Goal: Task Accomplishment & Management: Use online tool/utility

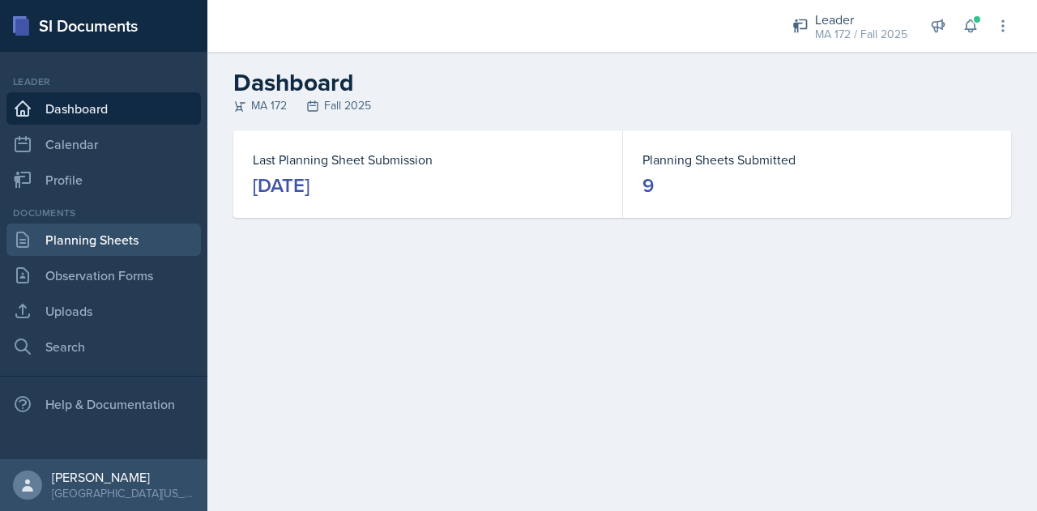
click at [62, 236] on link "Planning Sheets" at bounding box center [103, 240] width 195 height 32
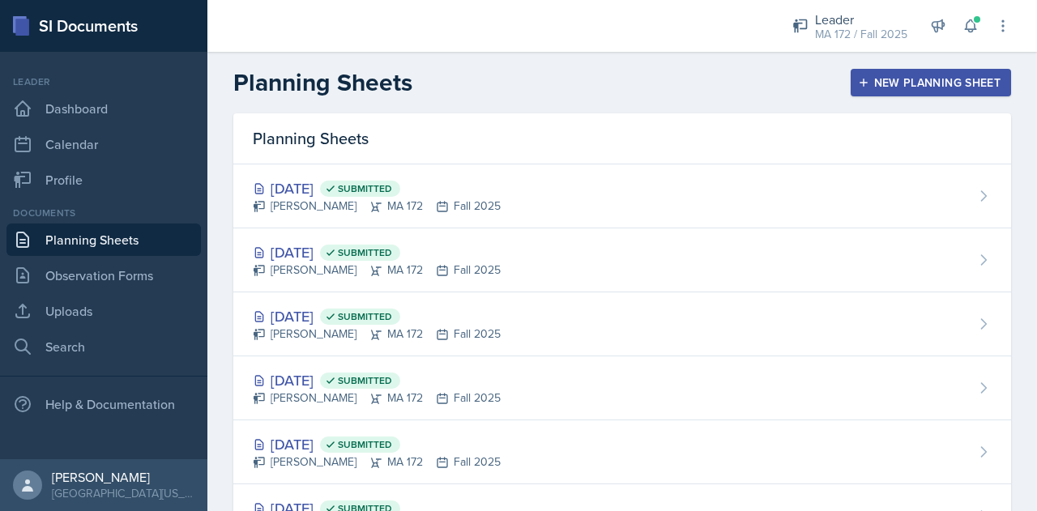
click at [936, 80] on div "New Planning Sheet" at bounding box center [931, 82] width 139 height 13
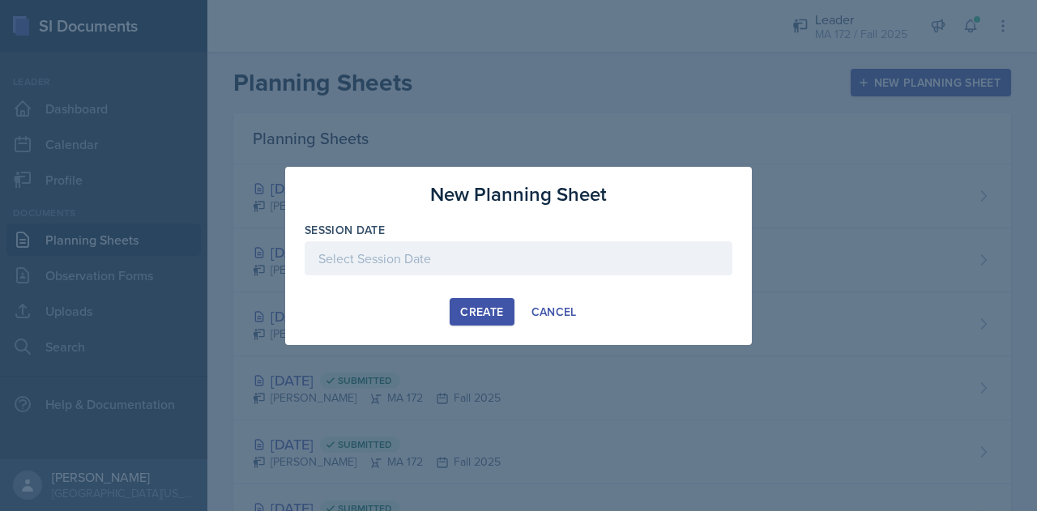
click at [394, 262] on div at bounding box center [519, 259] width 428 height 34
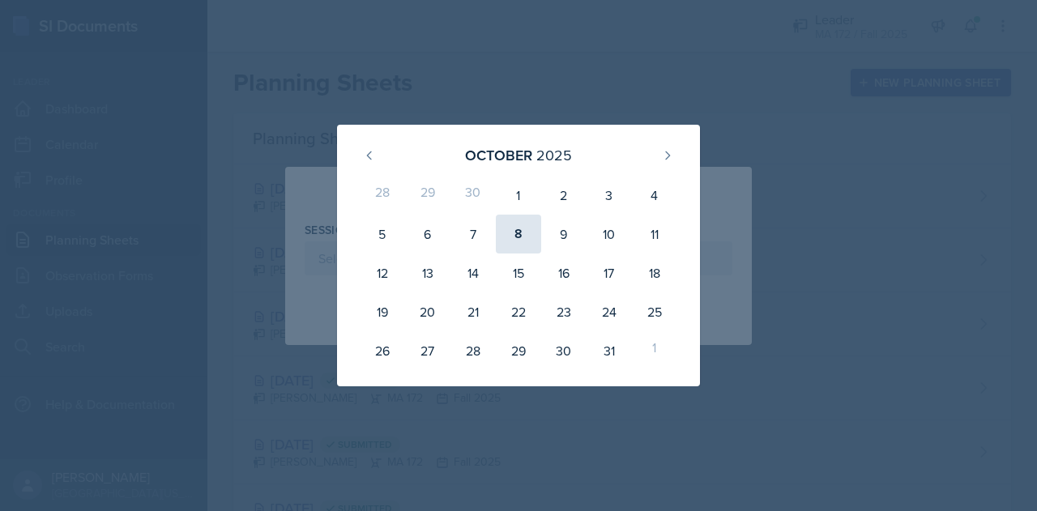
click at [516, 243] on div "8" at bounding box center [518, 234] width 45 height 39
type input "[DATE]"
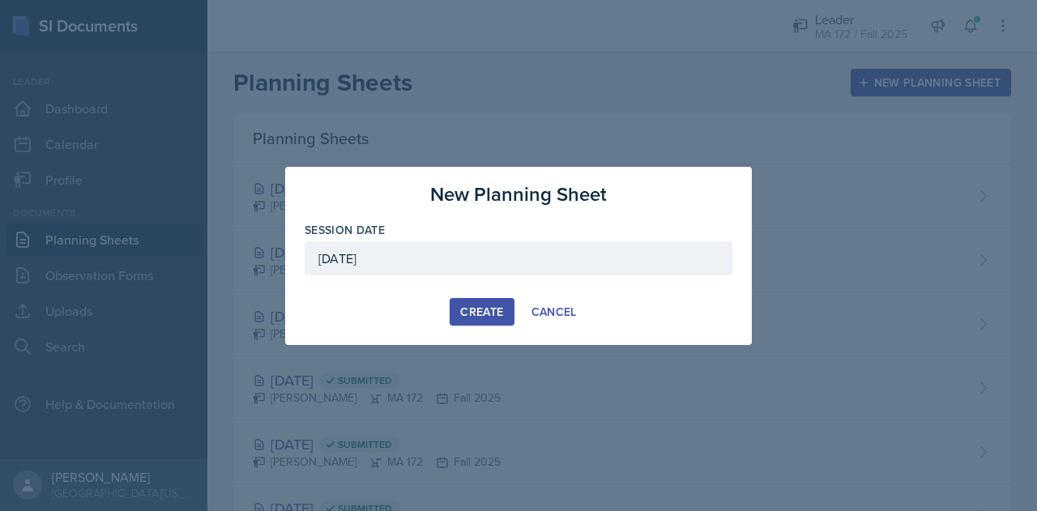
click at [487, 303] on button "Create" at bounding box center [482, 312] width 64 height 28
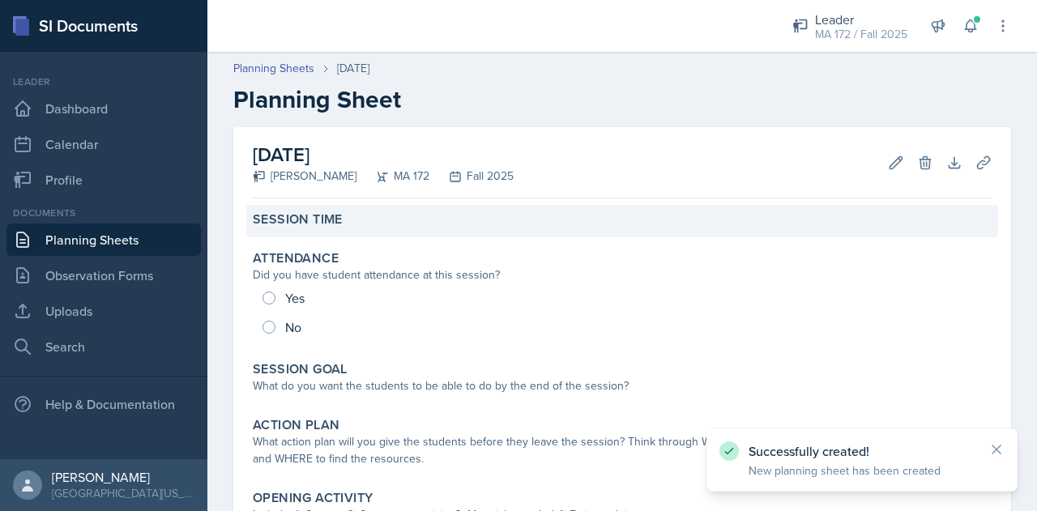
click at [336, 217] on label "Session Time" at bounding box center [298, 220] width 90 height 16
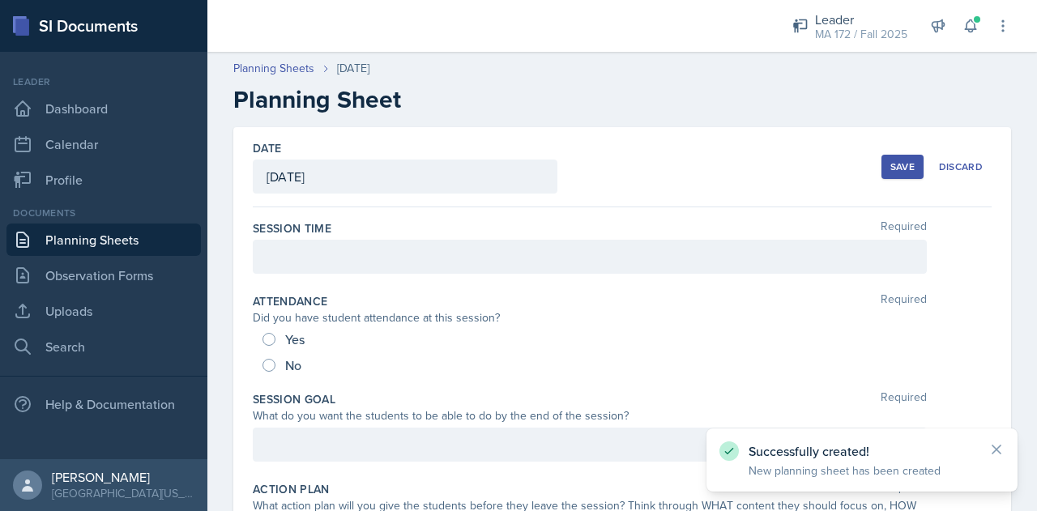
click at [355, 267] on div at bounding box center [590, 257] width 674 height 34
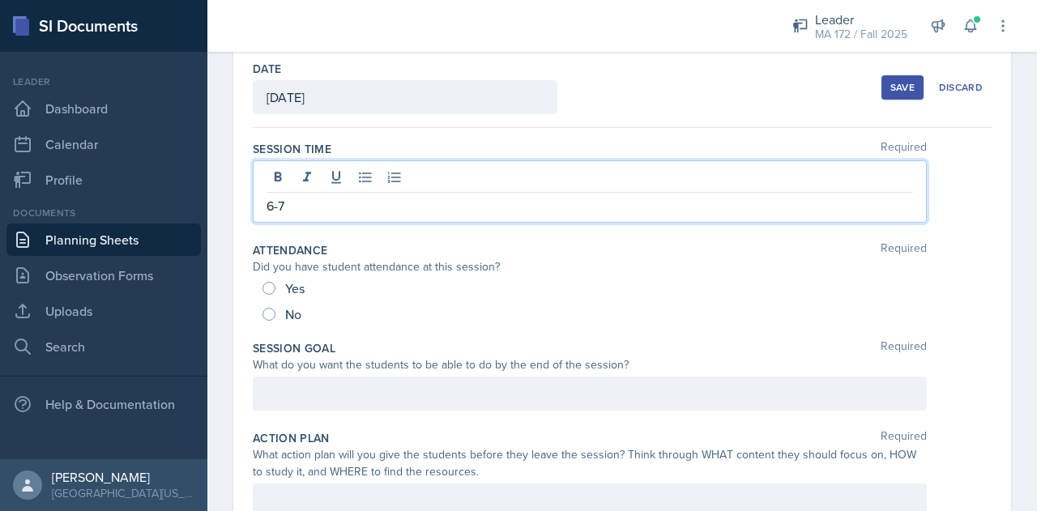
click at [324, 403] on p at bounding box center [590, 393] width 647 height 19
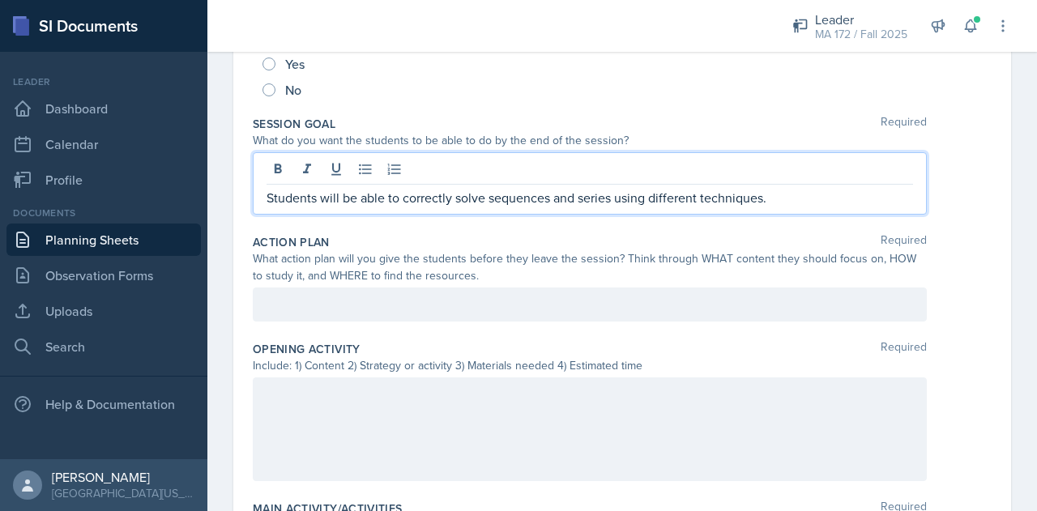
click at [297, 296] on p at bounding box center [590, 304] width 647 height 19
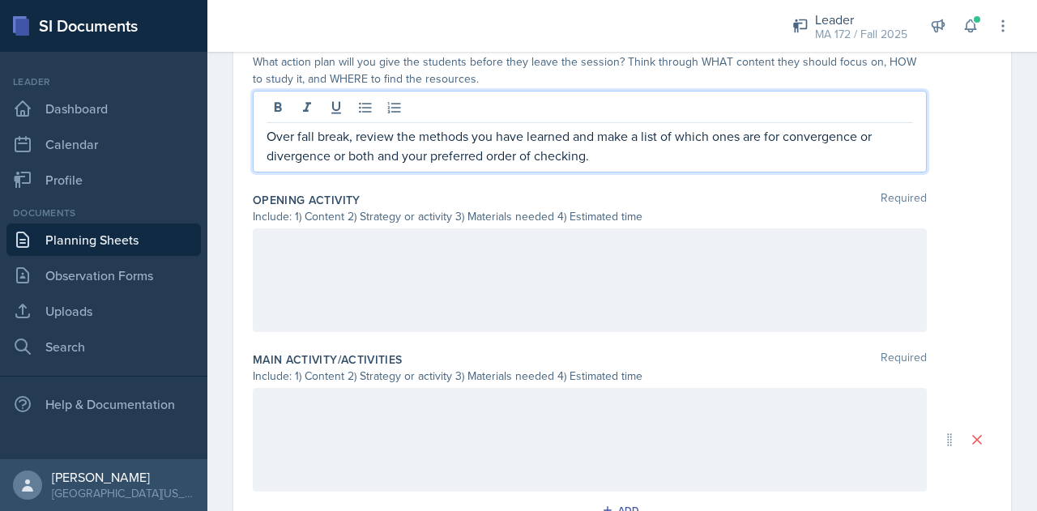
click at [525, 285] on div at bounding box center [590, 281] width 674 height 104
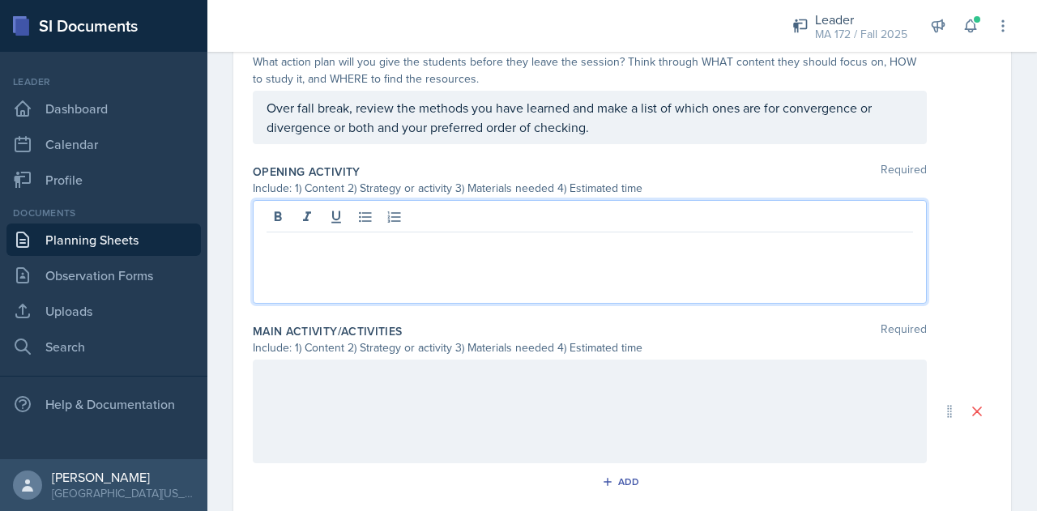
scroll to position [473, 0]
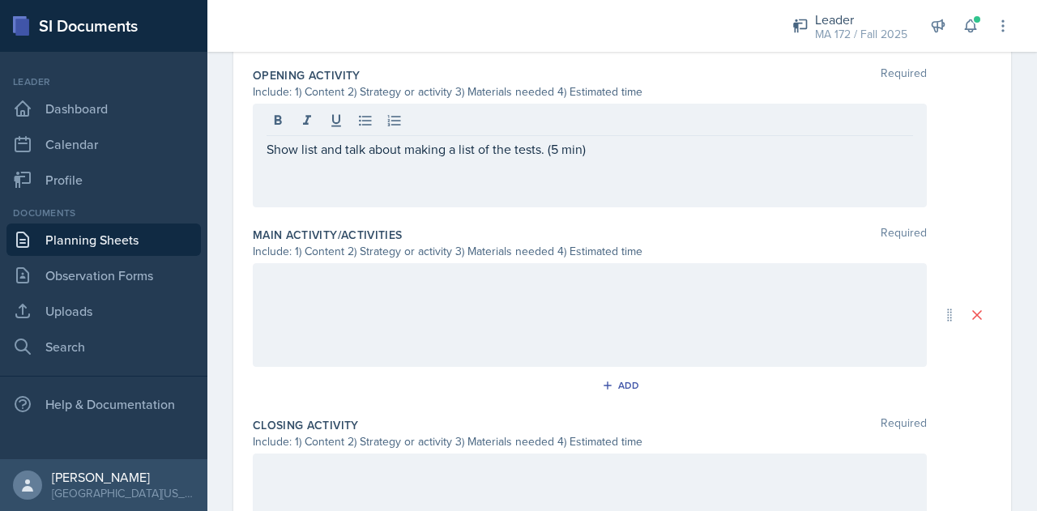
click at [420, 317] on div at bounding box center [590, 315] width 674 height 104
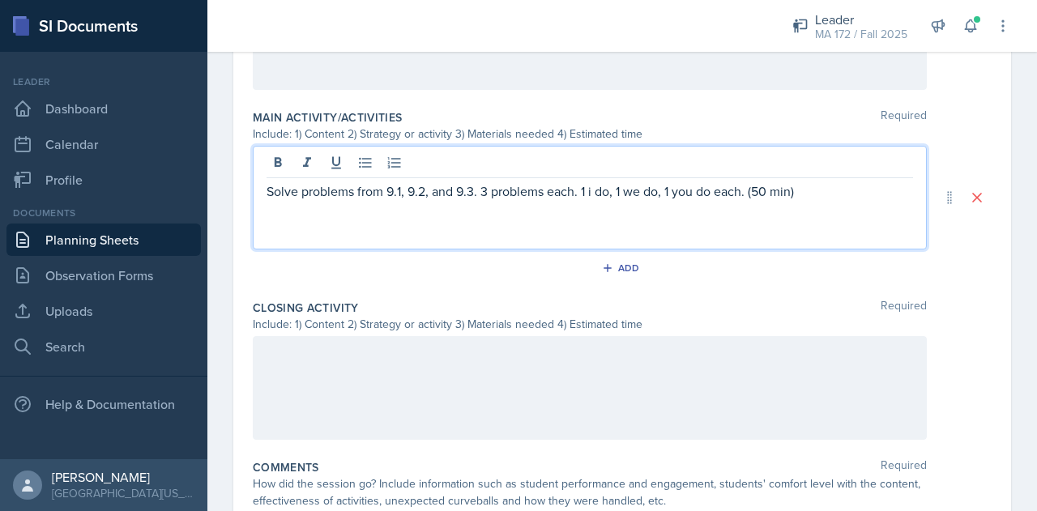
click at [406, 369] on div at bounding box center [590, 388] width 674 height 104
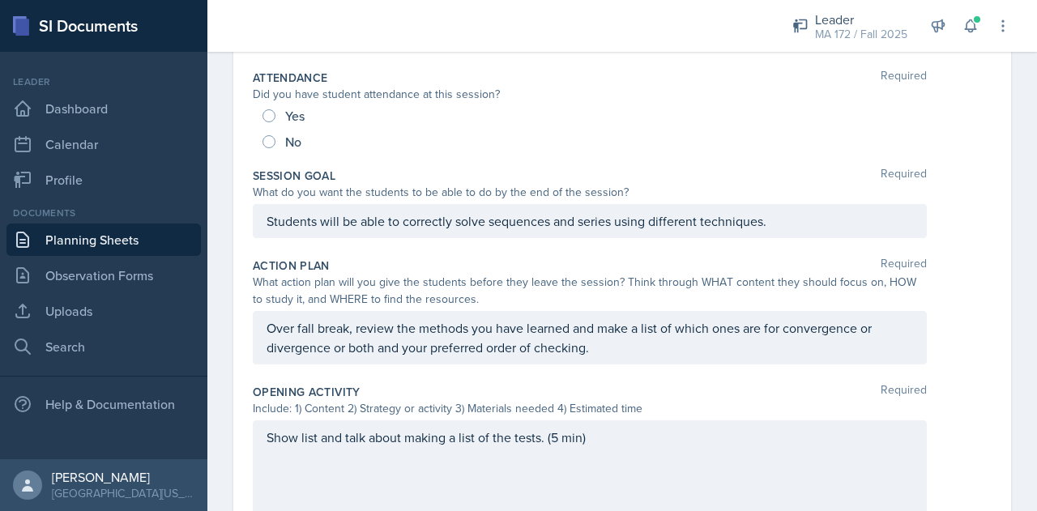
scroll to position [0, 0]
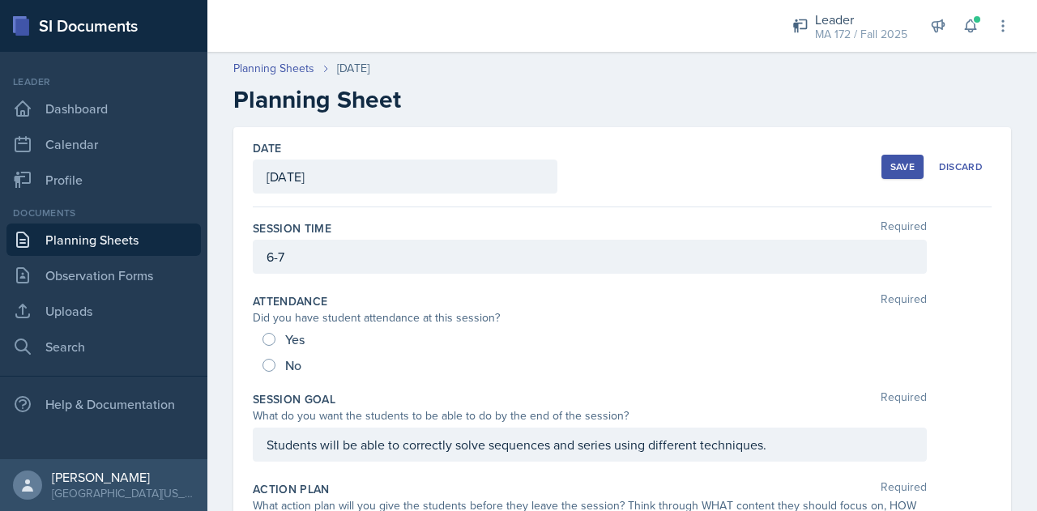
click at [891, 169] on div "Save" at bounding box center [903, 166] width 24 height 13
